Goal: Task Accomplishment & Management: Complete application form

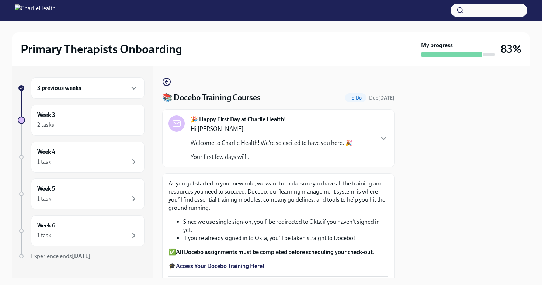
scroll to position [73, 0]
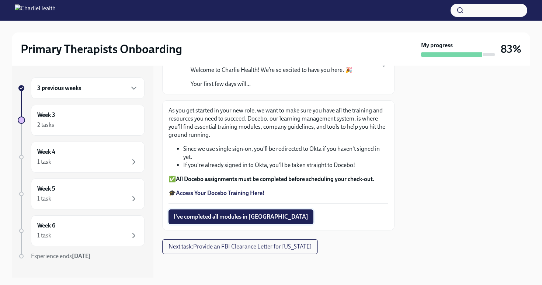
click at [221, 220] on span "I've completed all modules in [GEOGRAPHIC_DATA]" at bounding box center [241, 216] width 135 height 7
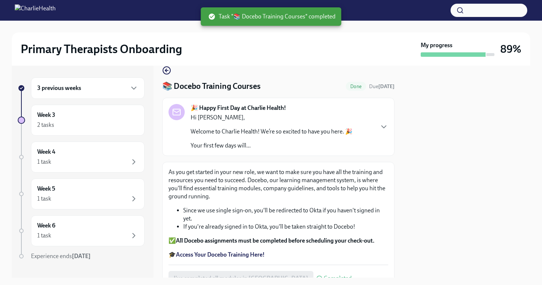
scroll to position [0, 0]
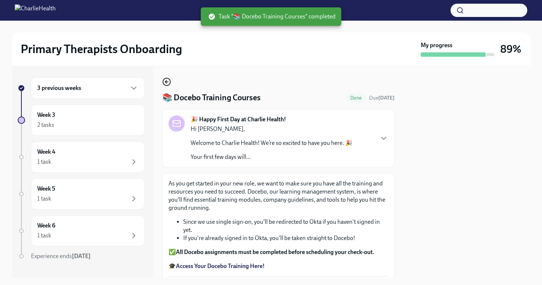
click at [169, 83] on icon "button" at bounding box center [166, 81] width 9 height 9
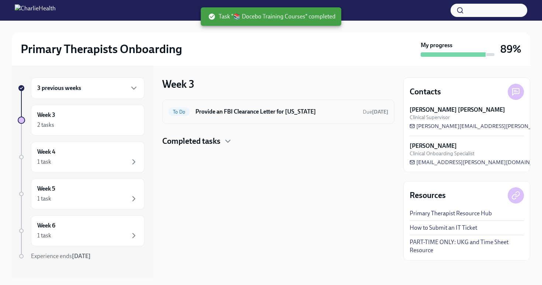
click at [296, 113] on h6 "Provide an FBI Clearance Letter for [US_STATE]" at bounding box center [277, 112] width 162 height 8
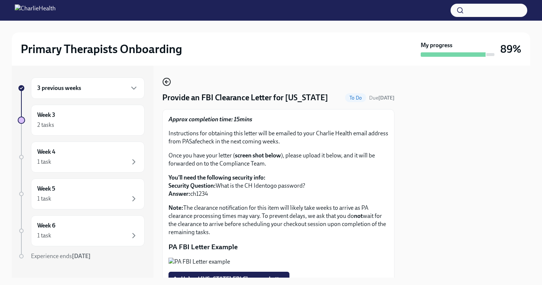
click at [167, 81] on icon "button" at bounding box center [165, 81] width 1 height 3
